Goal: Task Accomplishment & Management: Use online tool/utility

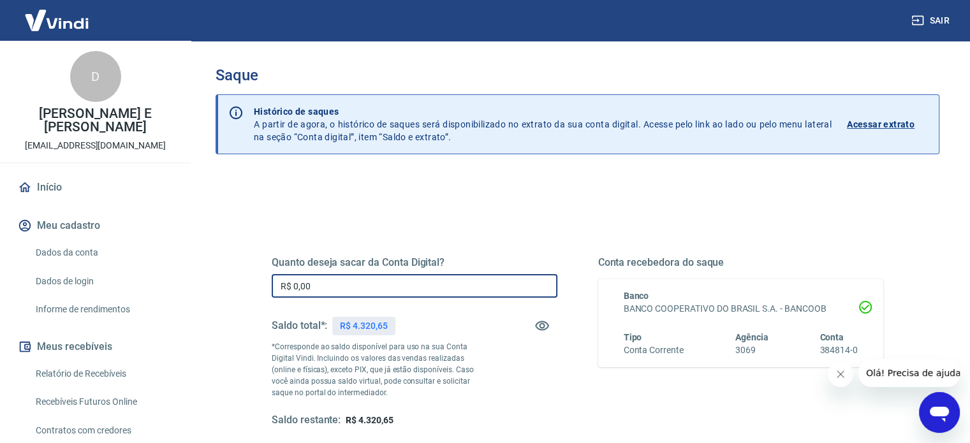
click at [370, 290] on input "R$ 0,00" at bounding box center [415, 286] width 286 height 24
type input "R$ 4.320,65"
click at [252, 222] on div "Quanto deseja sacar da Conta Digital? R$ 4.320,65 ​ Saldo total*: R$ 4.320,65 *…" at bounding box center [577, 348] width 673 height 297
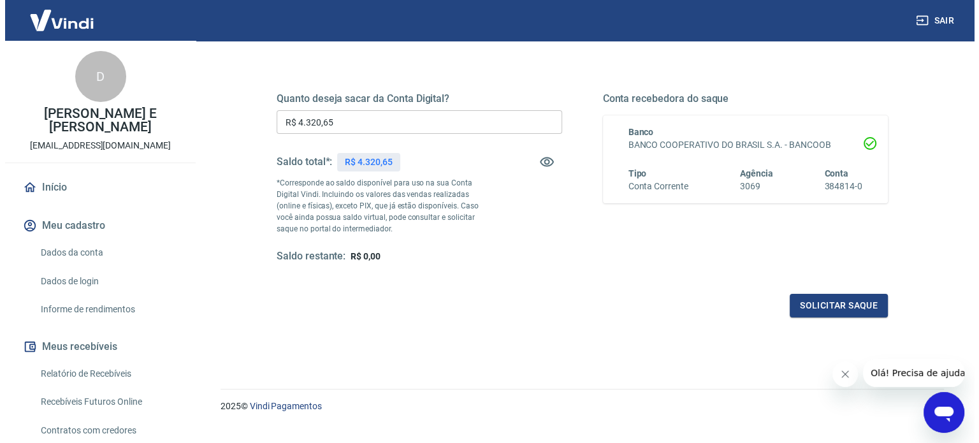
scroll to position [186, 0]
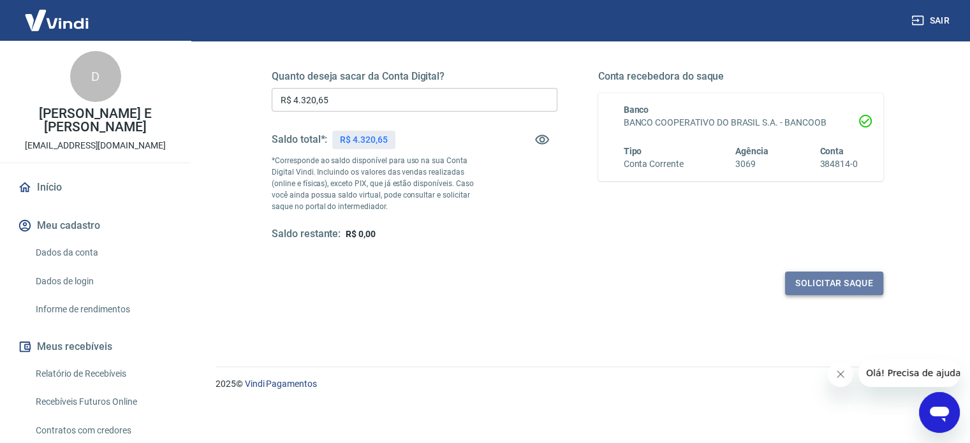
click at [805, 280] on button "Solicitar saque" at bounding box center [834, 284] width 98 height 24
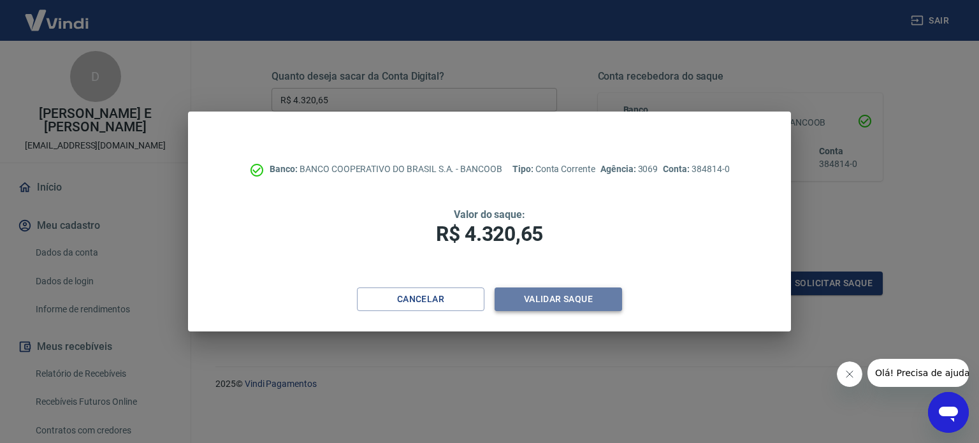
click at [555, 307] on button "Validar saque" at bounding box center [559, 300] width 128 height 24
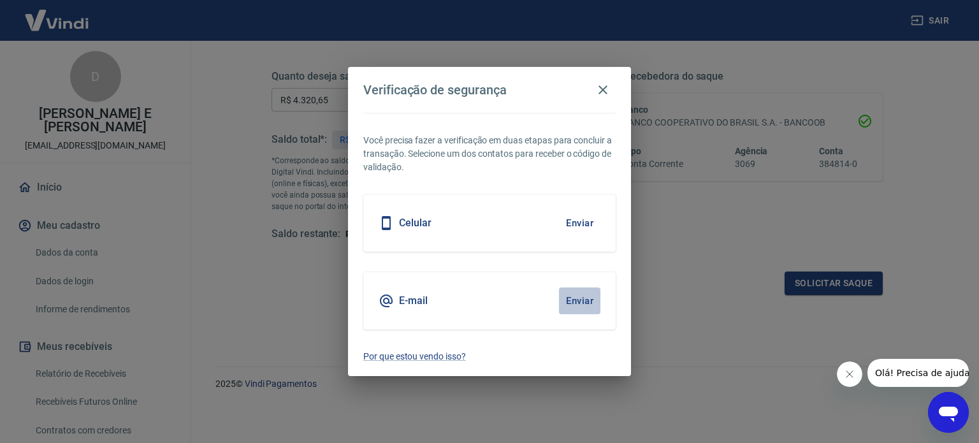
click at [584, 299] on button "Enviar" at bounding box center [579, 301] width 41 height 27
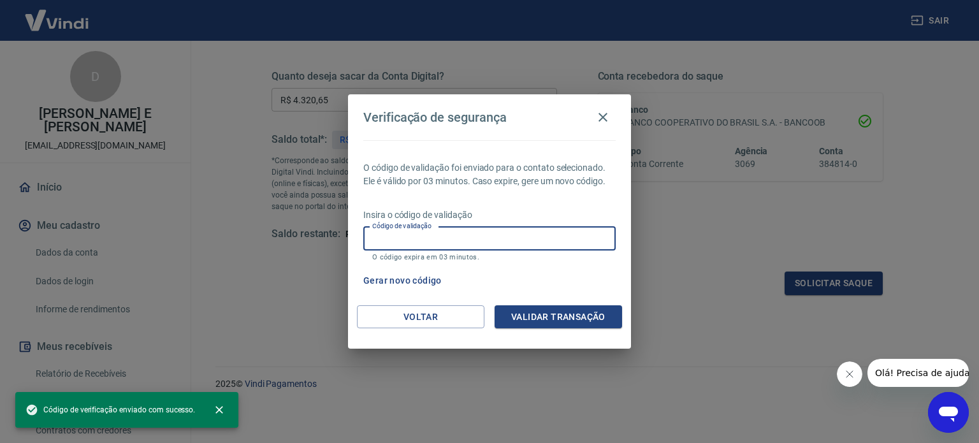
click at [483, 243] on input "Código de validação" at bounding box center [489, 239] width 253 height 24
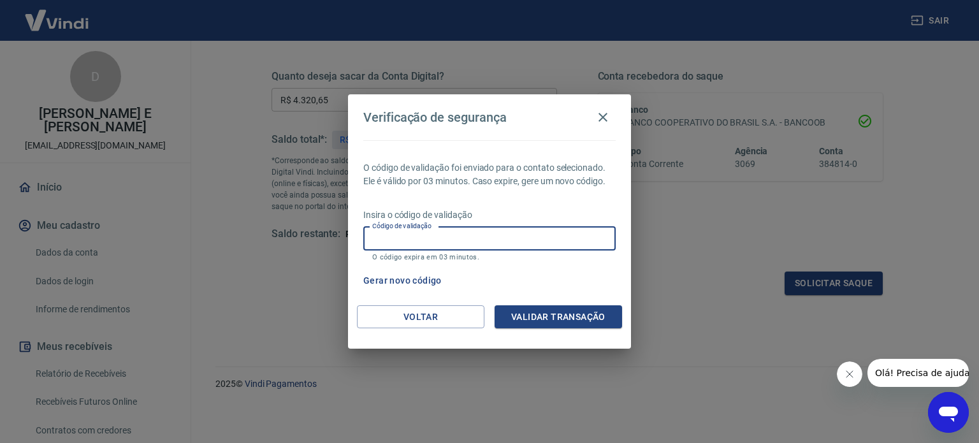
paste input "193131"
type input "193131"
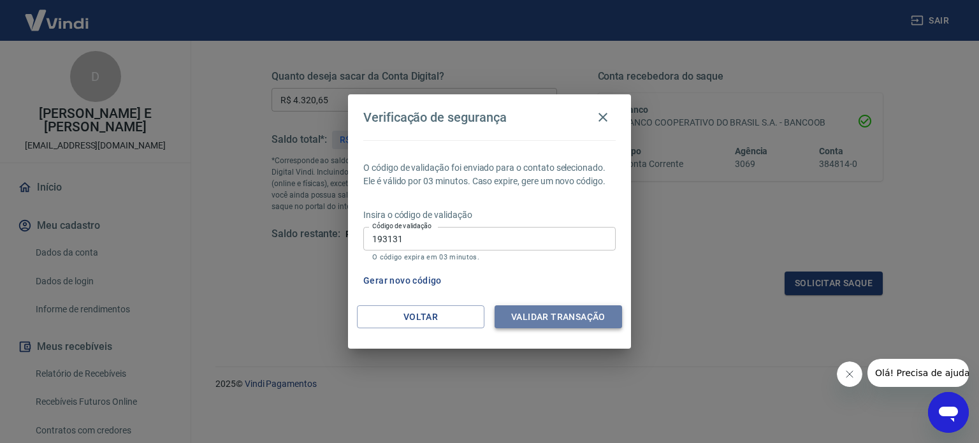
click at [560, 317] on button "Validar transação" at bounding box center [559, 317] width 128 height 24
